Goal: Task Accomplishment & Management: Use online tool/utility

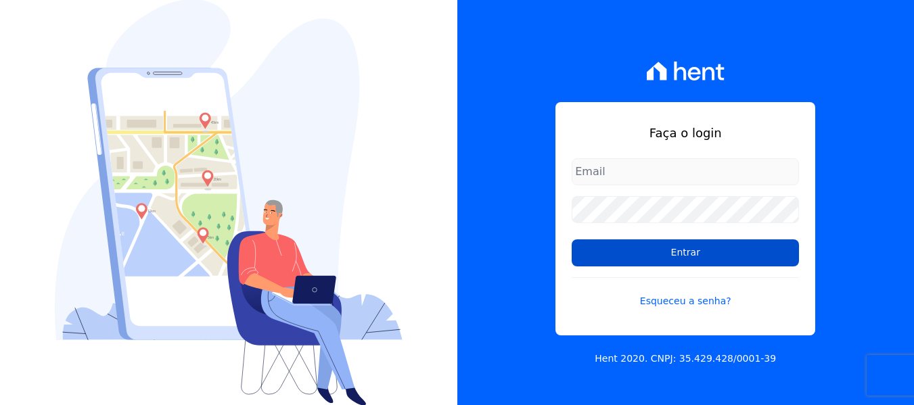
type input "[PERSON_NAME][EMAIL_ADDRESS][DOMAIN_NAME]"
click at [630, 246] on input "Entrar" at bounding box center [685, 252] width 227 height 27
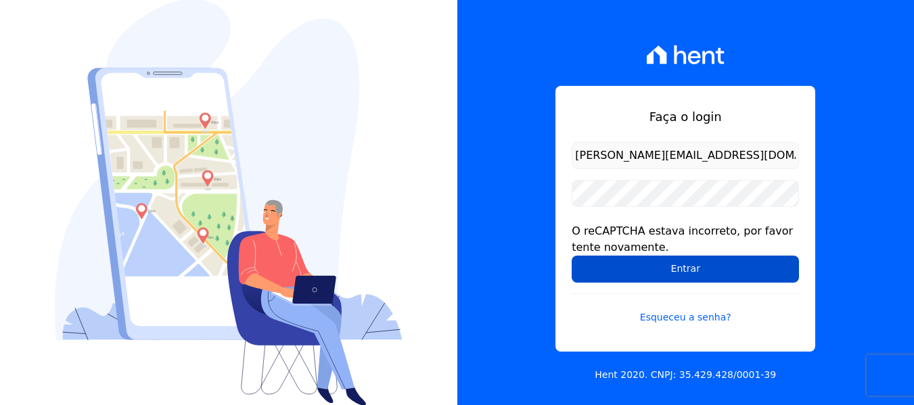
click at [632, 269] on input "Entrar" at bounding box center [685, 269] width 227 height 27
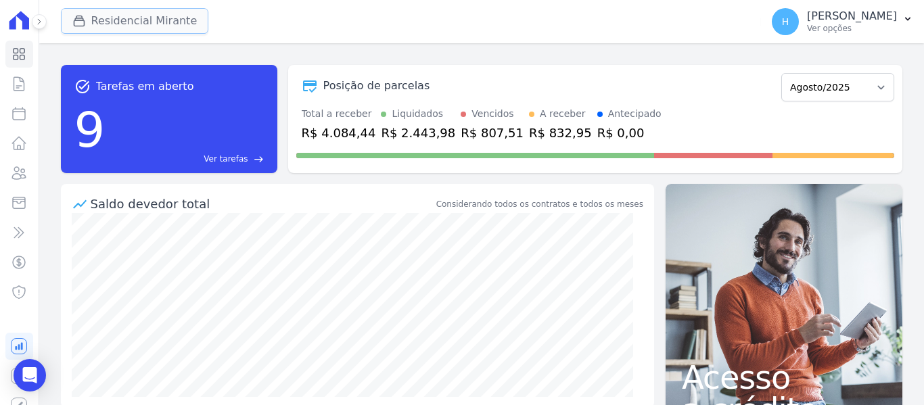
click at [169, 18] on button "Residencial Mirante" at bounding box center [135, 21] width 148 height 26
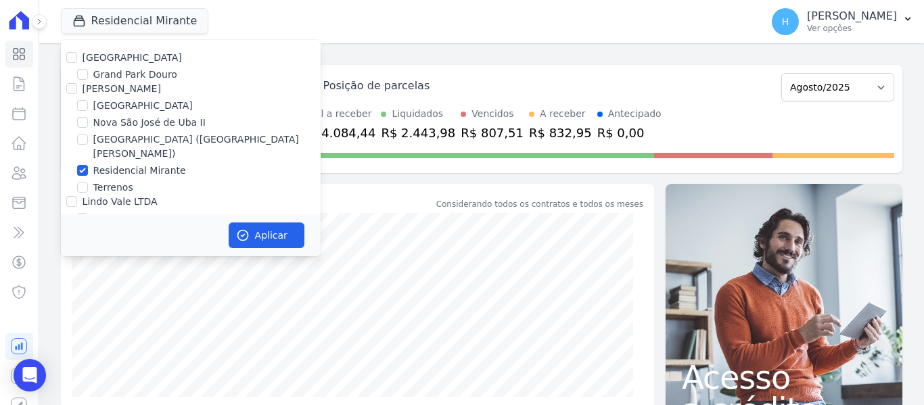
click at [70, 54] on div at bounding box center [71, 58] width 11 height 14
click at [74, 59] on input "Residencial Park" at bounding box center [71, 57] width 11 height 11
checkbox input "true"
click at [75, 88] on input "JG Freitas" at bounding box center [71, 88] width 11 height 11
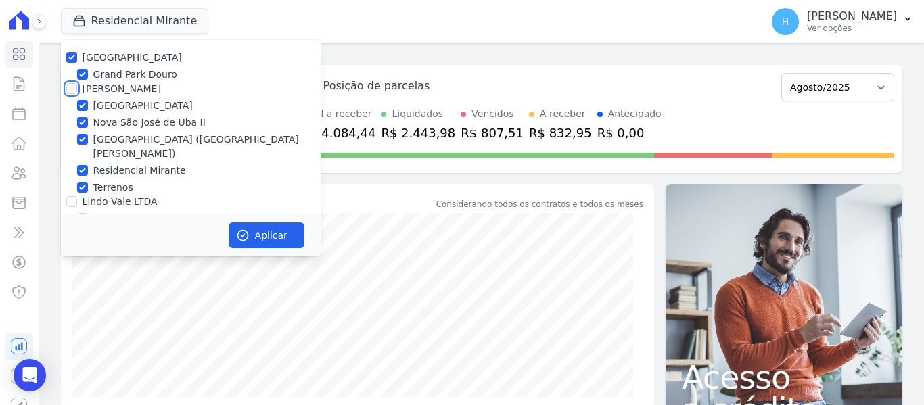
checkbox input "true"
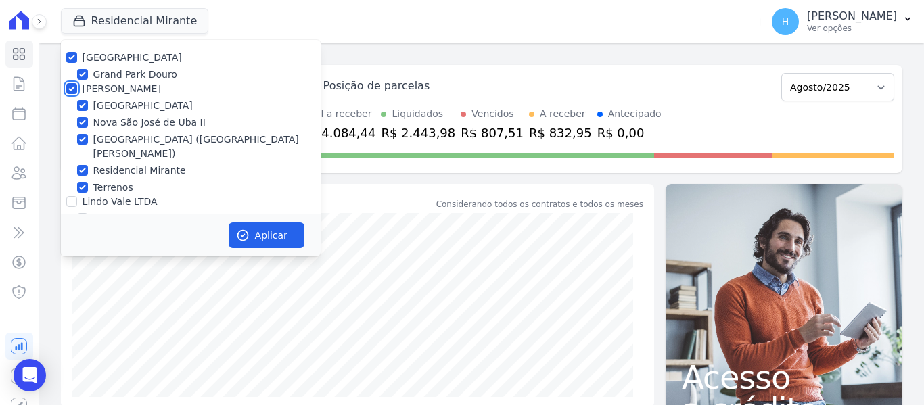
scroll to position [39, 0]
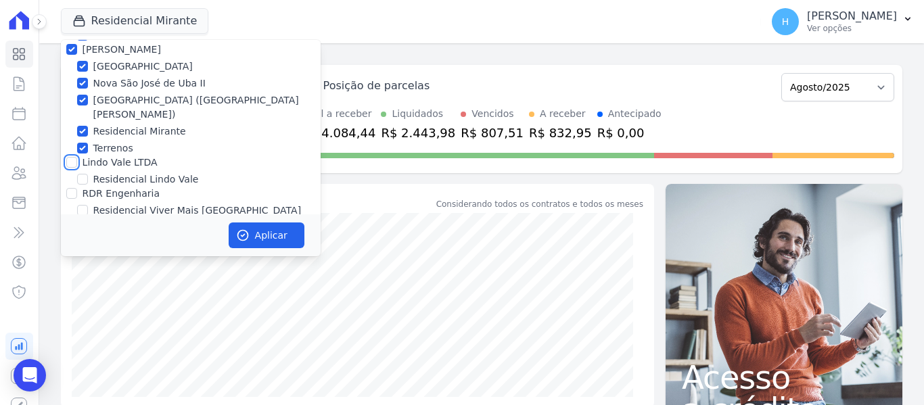
click at [68, 157] on input "Lindo Vale LTDA" at bounding box center [71, 162] width 11 height 11
checkbox input "true"
click at [74, 188] on input "RDR Engenharia" at bounding box center [71, 193] width 11 height 11
checkbox input "true"
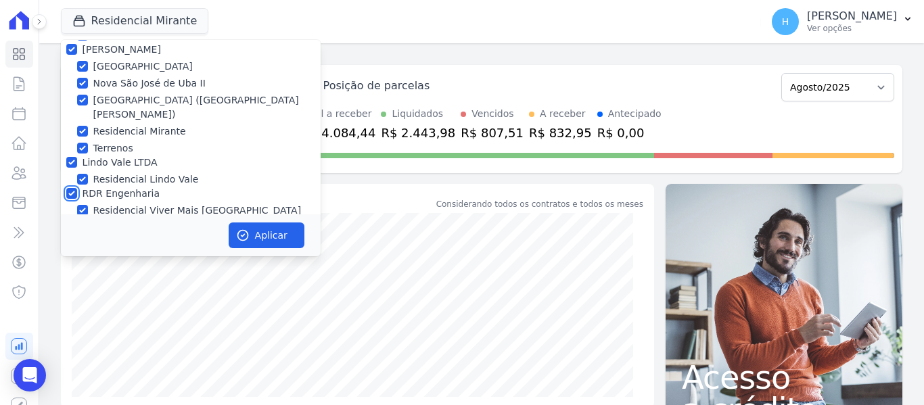
checkbox input "true"
click at [254, 223] on button "Aplicar" at bounding box center [267, 236] width 76 height 26
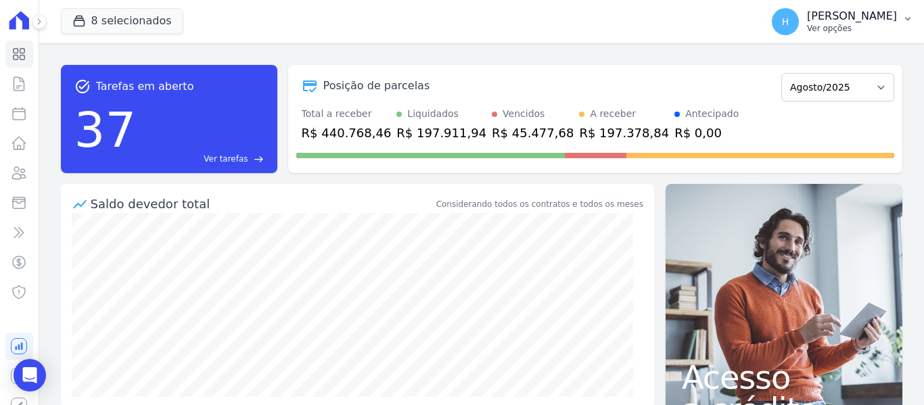
click at [856, 22] on p "Hellen Vilaça" at bounding box center [852, 16] width 90 height 14
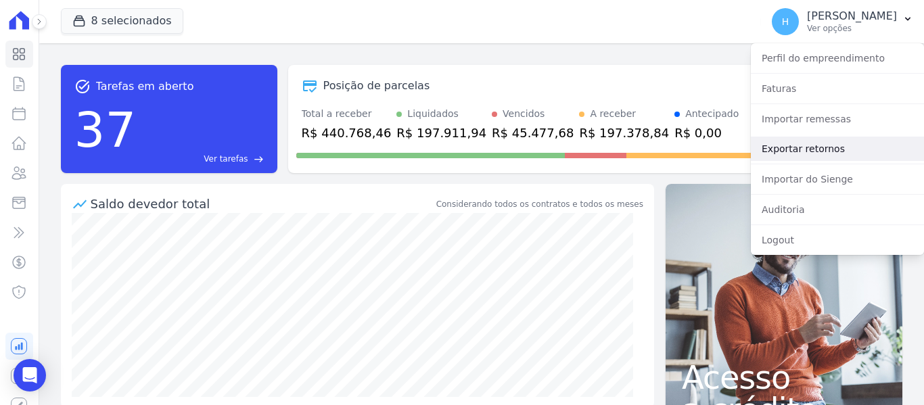
click at [804, 145] on link "Exportar retornos" at bounding box center [837, 149] width 173 height 24
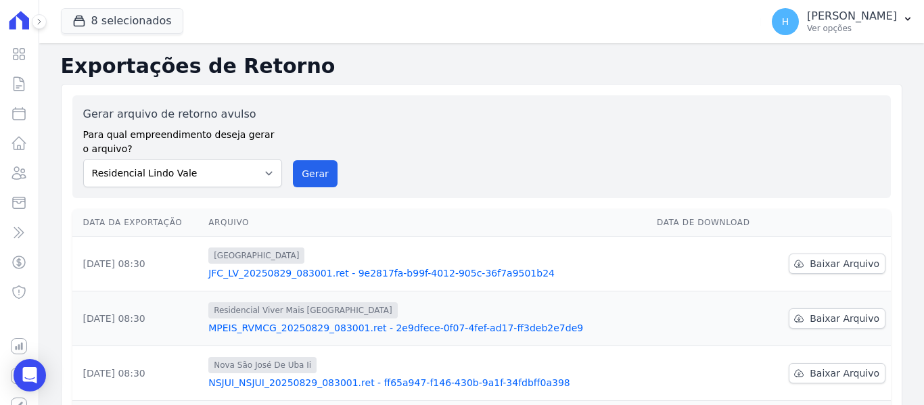
scroll to position [135, 0]
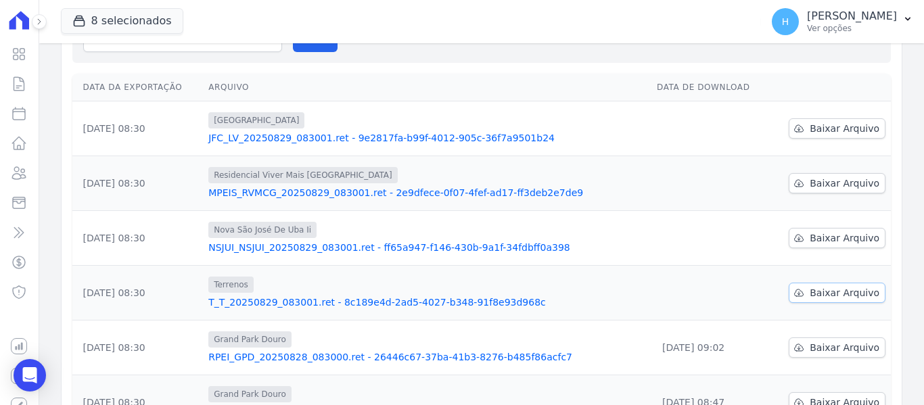
click at [818, 296] on span "Baixar Arquivo" at bounding box center [845, 293] width 70 height 14
click at [817, 234] on span "Baixar Arquivo" at bounding box center [845, 238] width 70 height 14
click at [816, 176] on link "Baixar Arquivo" at bounding box center [837, 183] width 97 height 20
click at [810, 121] on link "Baixar Arquivo" at bounding box center [837, 128] width 97 height 20
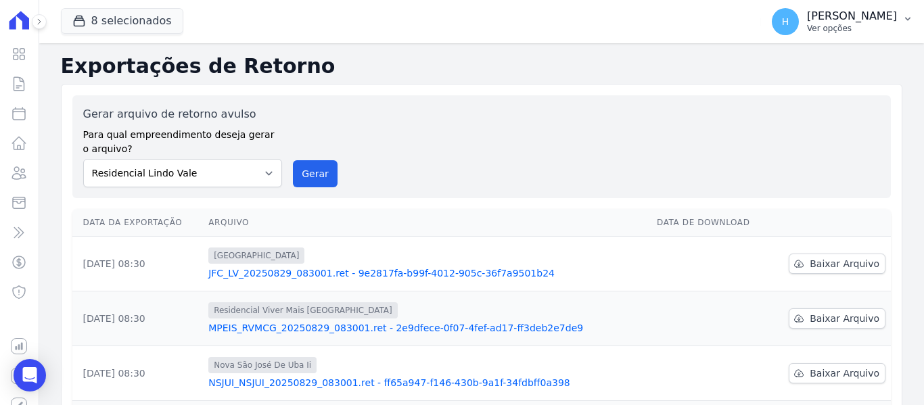
click at [878, 24] on p "Ver opções" at bounding box center [852, 28] width 90 height 11
drag, startPoint x: 871, startPoint y: 19, endPoint x: 890, endPoint y: 83, distance: 66.3
click at [871, 20] on p "Hellen Vilaça" at bounding box center [852, 16] width 90 height 14
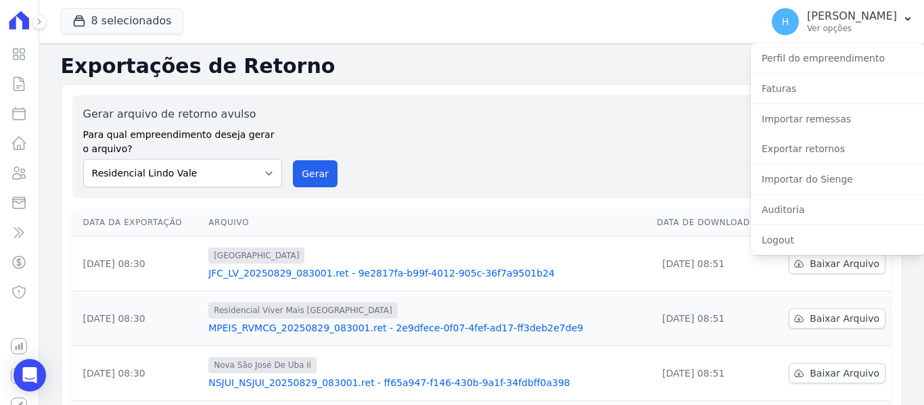
click at [815, 253] on div "Logout" at bounding box center [837, 240] width 173 height 30
drag, startPoint x: 810, startPoint y: 251, endPoint x: 793, endPoint y: 249, distance: 17.7
click at [809, 250] on link "Logout" at bounding box center [837, 240] width 173 height 24
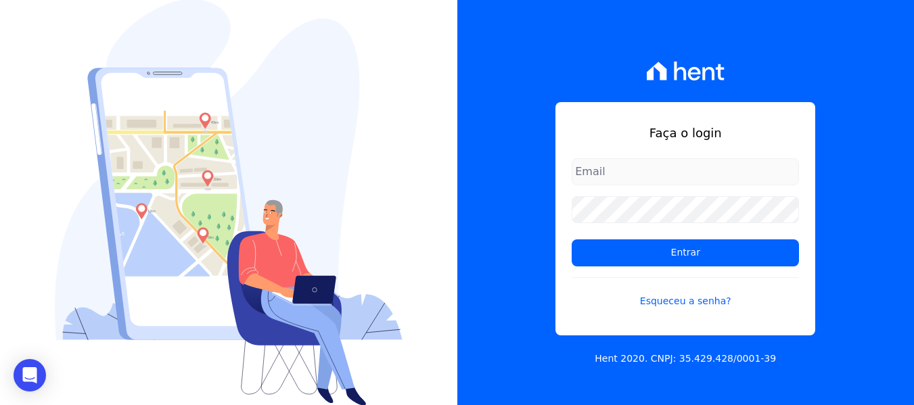
type input "[PERSON_NAME][EMAIL_ADDRESS][DOMAIN_NAME]"
